Goal: Task Accomplishment & Management: Manage account settings

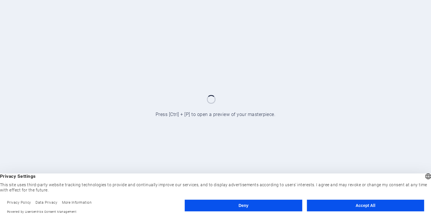
click at [333, 202] on button "Accept All" at bounding box center [365, 205] width 117 height 12
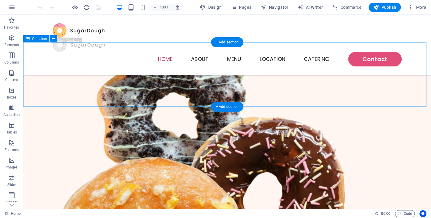
scroll to position [102, 0]
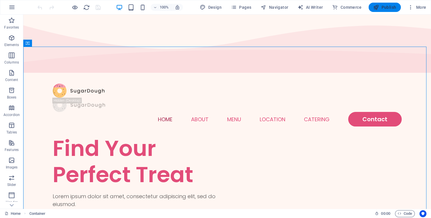
click at [390, 8] on span "Publish" at bounding box center [385, 7] width 23 height 6
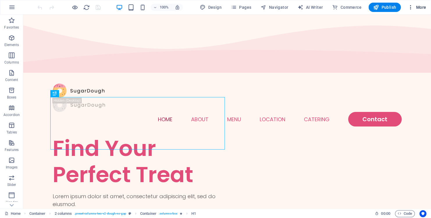
click at [412, 8] on icon "button" at bounding box center [411, 7] width 6 height 6
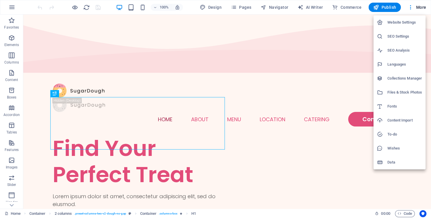
click at [398, 22] on h6 "Website Settings" at bounding box center [405, 22] width 35 height 7
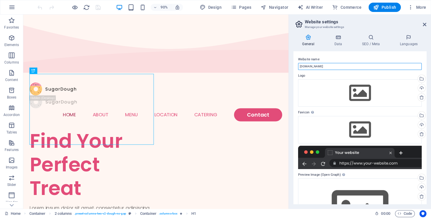
click at [330, 66] on input "[DOMAIN_NAME]" at bounding box center [360, 66] width 124 height 7
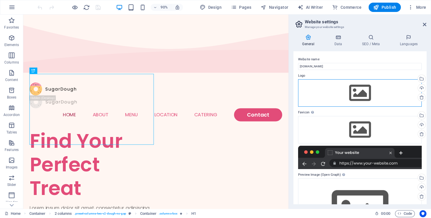
click at [359, 98] on div "Drag files here, click to choose files or select files from Files or our free s…" at bounding box center [360, 92] width 124 height 27
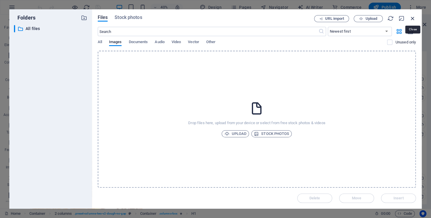
click at [414, 17] on icon "button" at bounding box center [413, 18] width 6 height 6
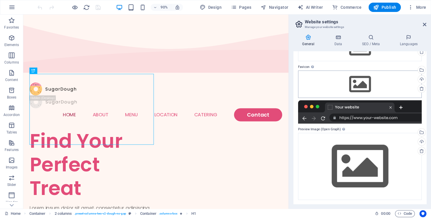
scroll to position [46, 0]
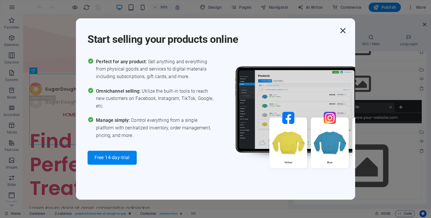
click at [344, 29] on icon "button" at bounding box center [343, 30] width 10 height 10
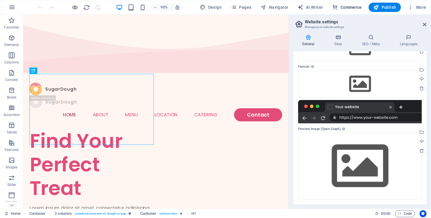
click at [346, 7] on span "Commerce" at bounding box center [347, 7] width 29 height 6
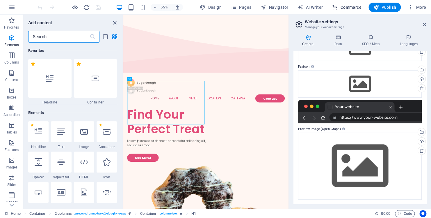
scroll to position [5611, 0]
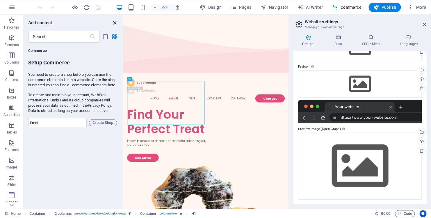
drag, startPoint x: 116, startPoint y: 24, endPoint x: 169, endPoint y: 17, distance: 53.2
click at [116, 24] on icon "close panel" at bounding box center [115, 23] width 7 height 7
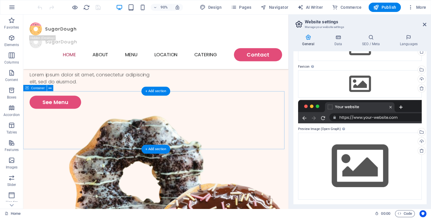
scroll to position [0, 0]
